Goal: Find specific page/section: Find specific page/section

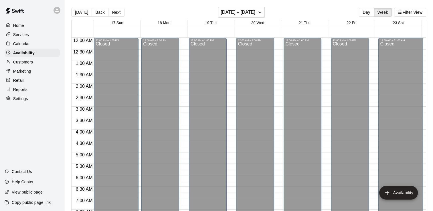
scroll to position [284, 0]
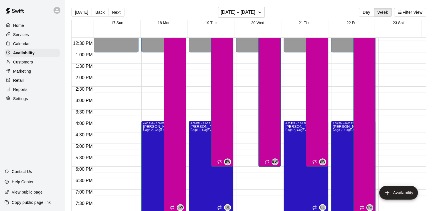
click at [22, 36] on p "Services" at bounding box center [21, 35] width 16 height 6
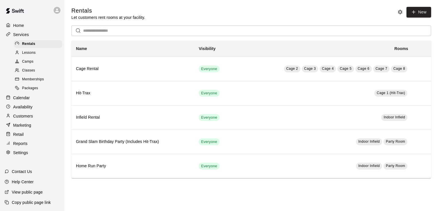
click at [34, 83] on span "Memberships" at bounding box center [33, 80] width 22 height 6
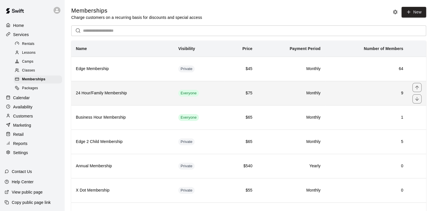
click at [284, 96] on h6 "Monthly" at bounding box center [291, 93] width 59 height 6
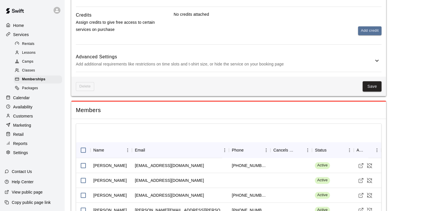
scroll to position [530, 0]
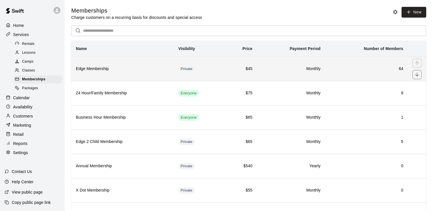
click at [142, 74] on th "Edge Membership" at bounding box center [122, 69] width 103 height 24
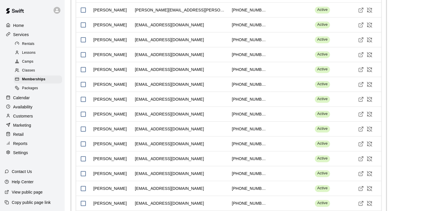
scroll to position [659, 0]
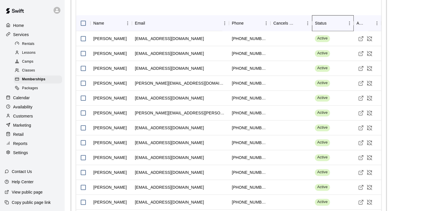
click at [318, 20] on div "Status" at bounding box center [321, 23] width 12 height 16
click at [336, 21] on div "Status" at bounding box center [330, 23] width 30 height 16
